Goal: Complete application form

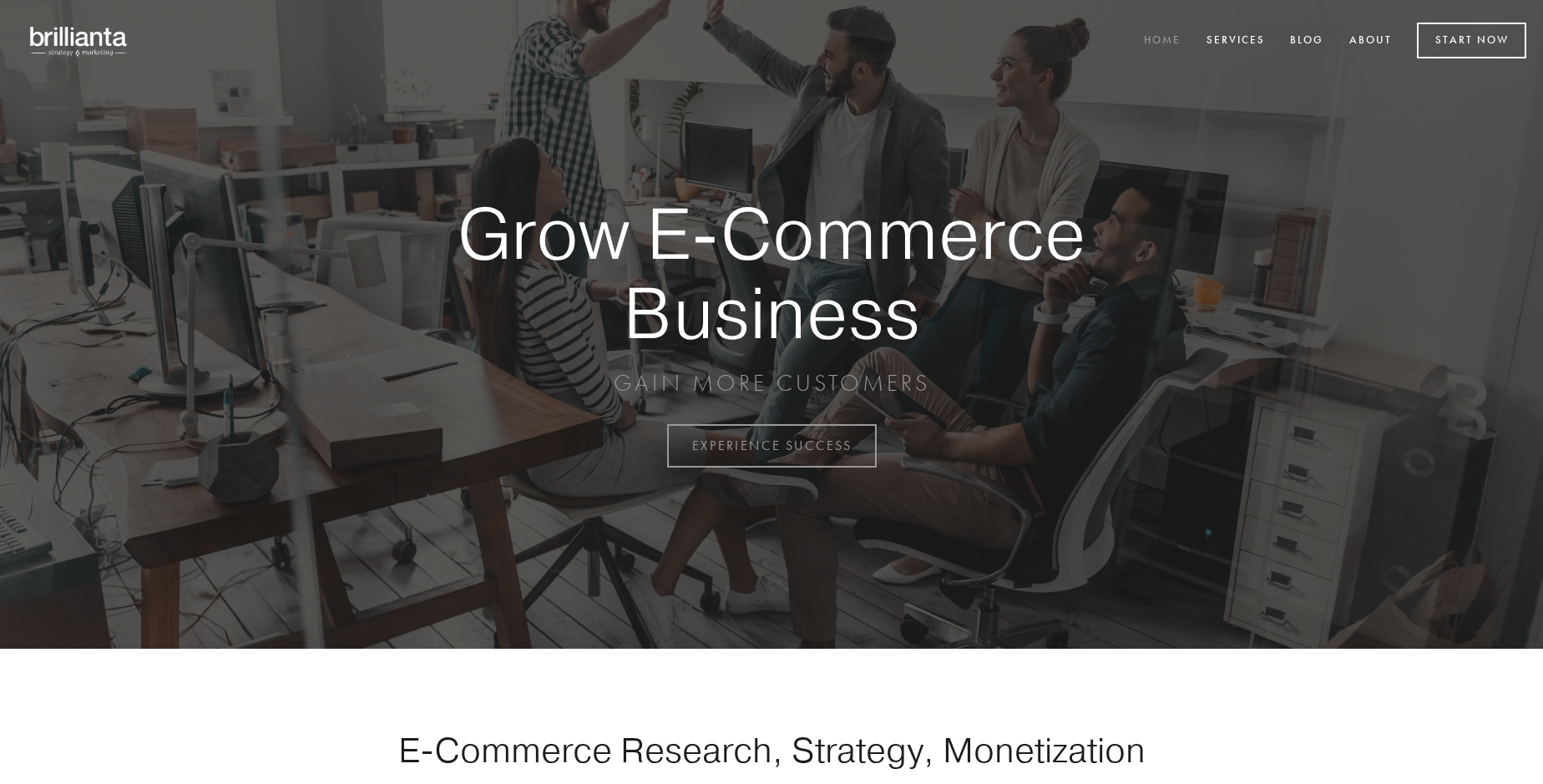
scroll to position [4376, 0]
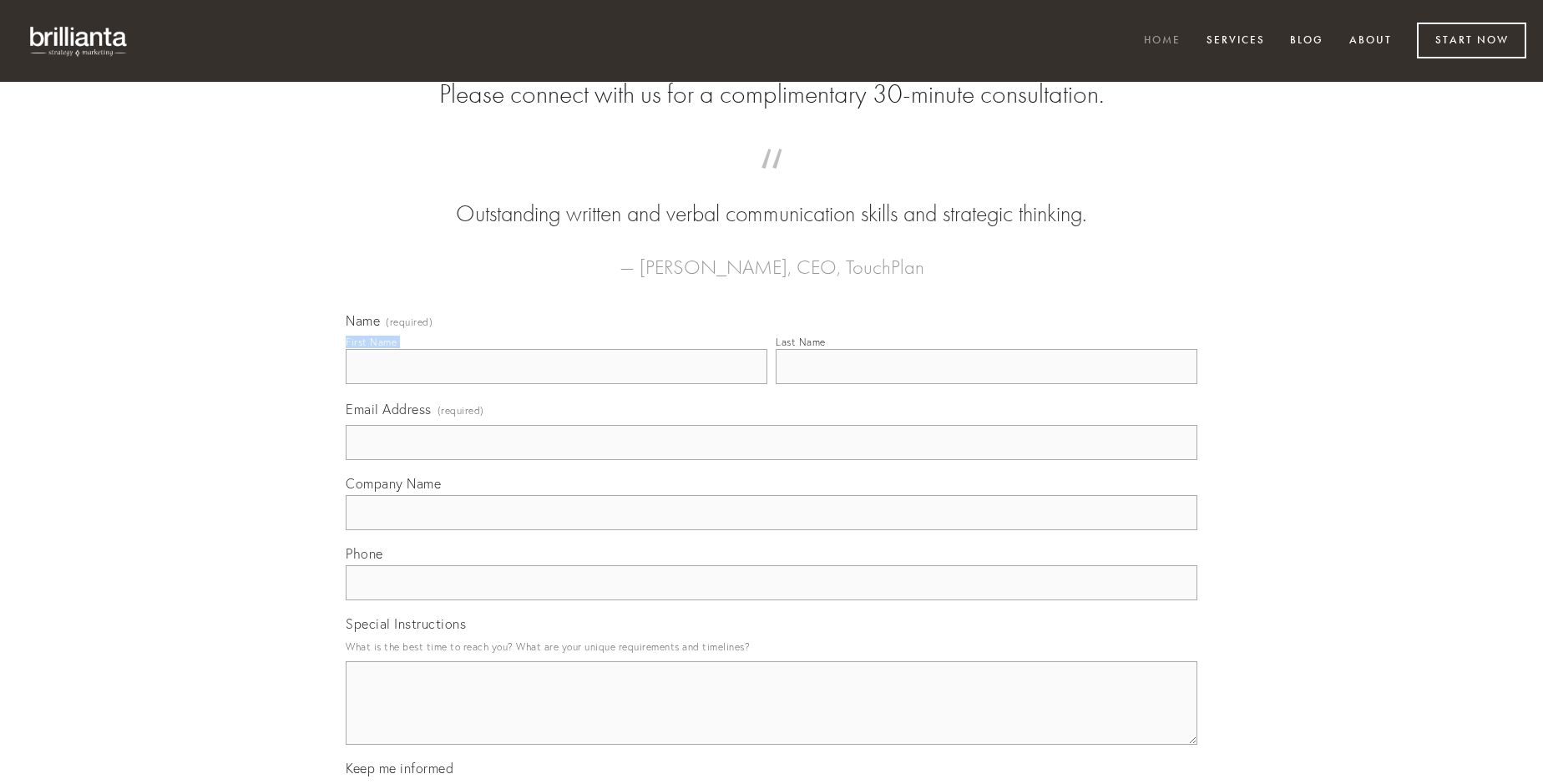
type input "[PERSON_NAME]"
click at [986, 384] on input "Last Name" at bounding box center [987, 367] width 422 height 35
type input "[PERSON_NAME]"
click at [772, 460] on input "Email Address (required)" at bounding box center [771, 442] width 851 height 35
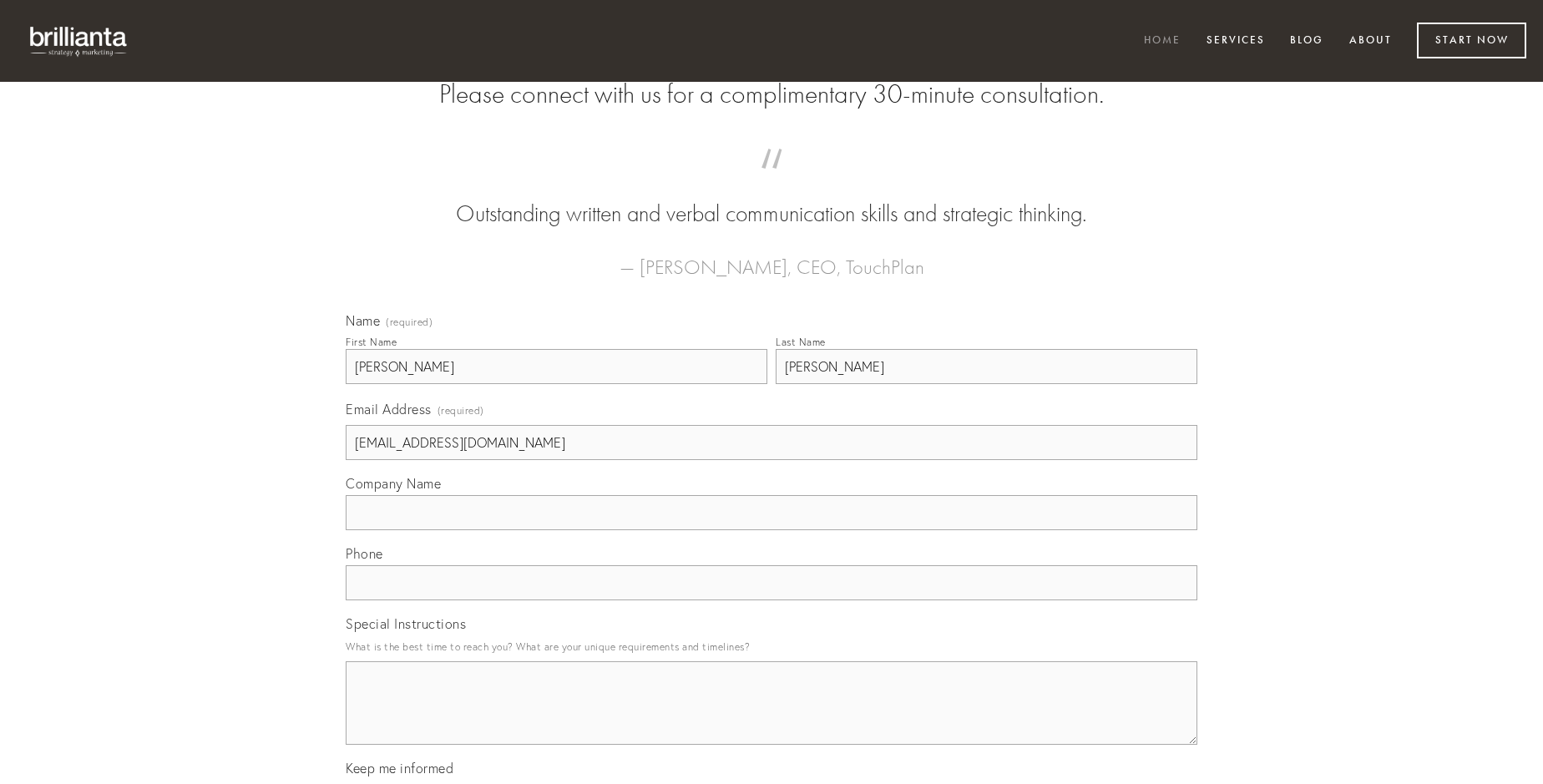
type input "[EMAIL_ADDRESS][DOMAIN_NAME]"
click at [772, 530] on input "Company Name" at bounding box center [771, 512] width 851 height 35
type input "animus"
click at [772, 600] on input "text" at bounding box center [771, 583] width 851 height 35
click at [772, 718] on textarea "Special Instructions" at bounding box center [771, 702] width 851 height 83
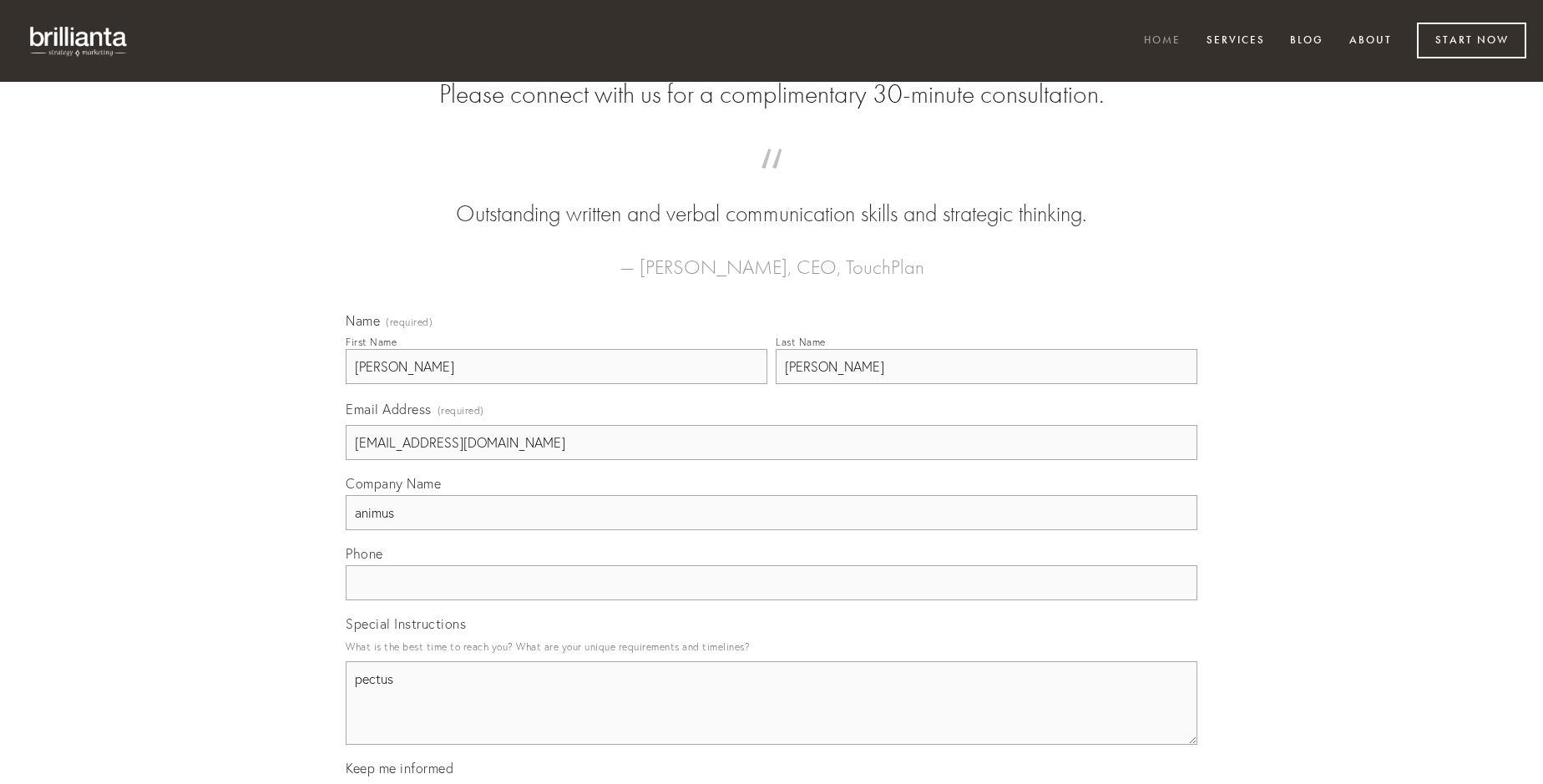
type textarea "pectus"
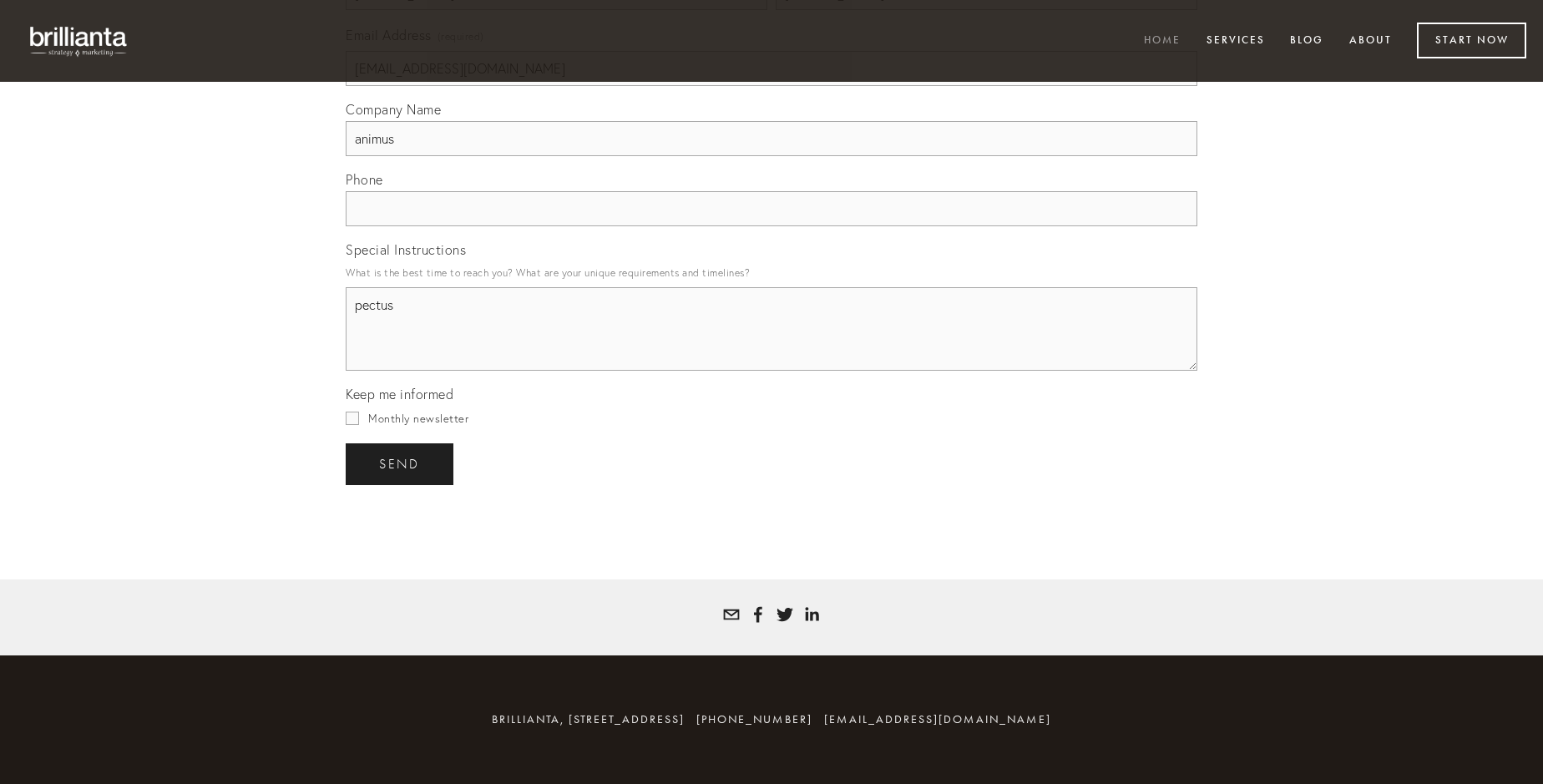
click at [400, 463] on span "send" at bounding box center [400, 464] width 41 height 15
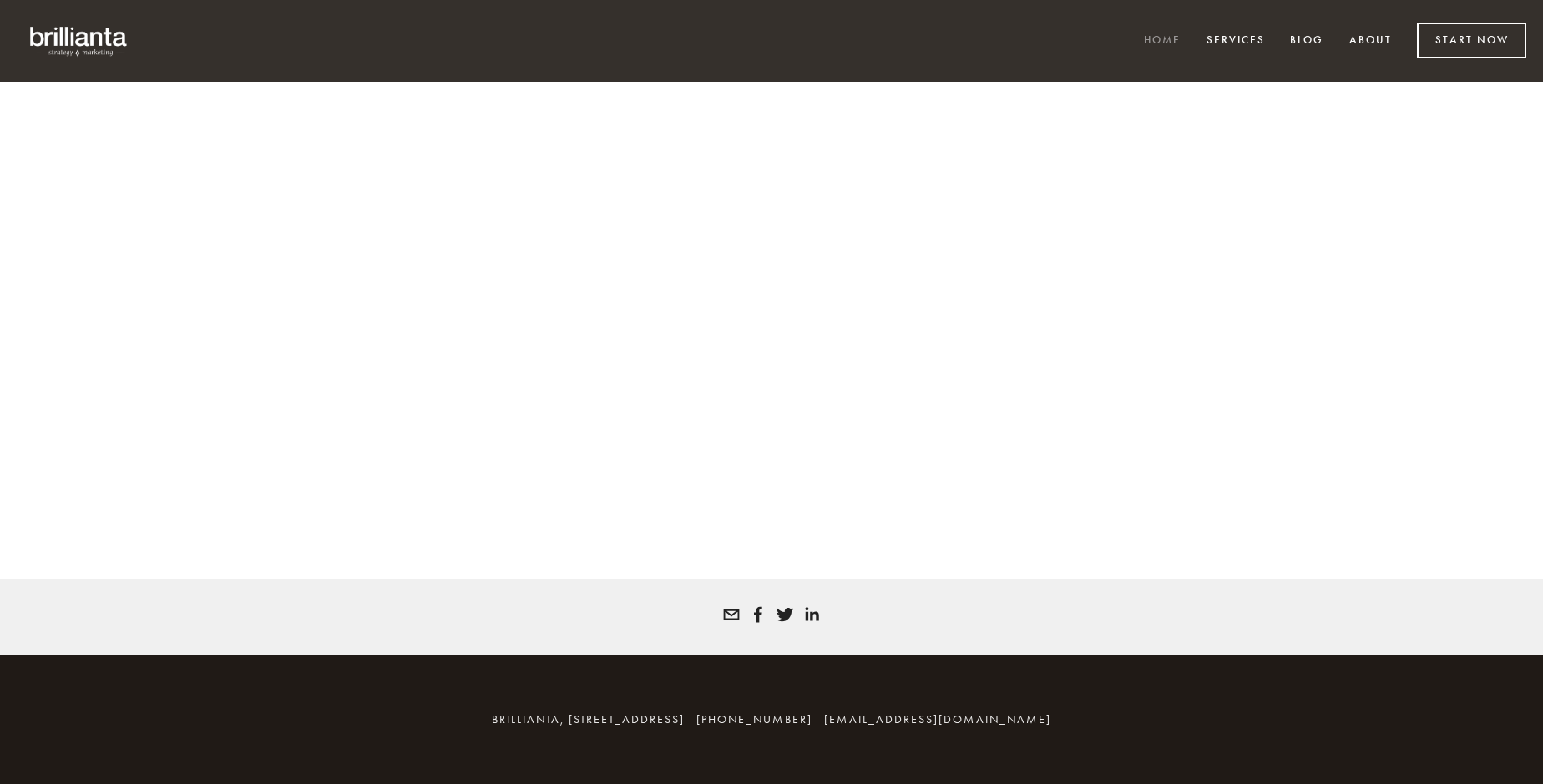
scroll to position [4354, 0]
